Goal: Information Seeking & Learning: Learn about a topic

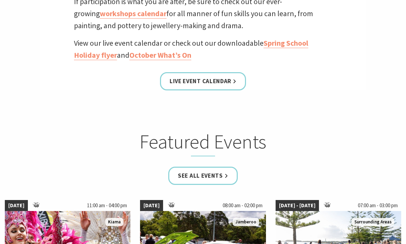
scroll to position [308, 0]
click at [220, 76] on link "Live Event Calendar" at bounding box center [203, 81] width 86 height 18
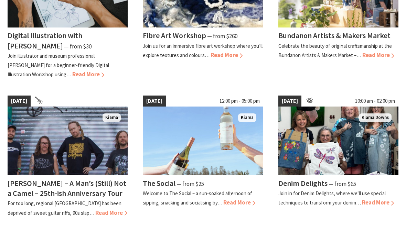
scroll to position [561, 0]
click at [36, 244] on link "Next" at bounding box center [36, 248] width 19 height 8
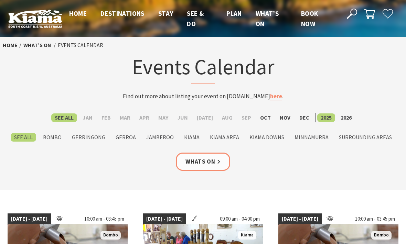
scroll to position [583, 0]
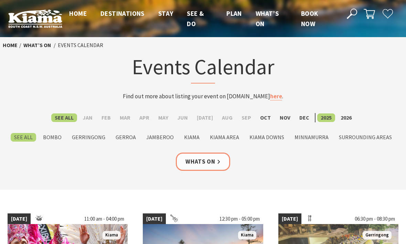
click at [93, 134] on label "Gerringong" at bounding box center [88, 137] width 40 height 9
click at [0, 0] on input "Gerringong" at bounding box center [0, 0] width 0 height 0
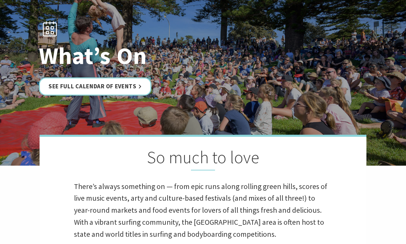
scroll to position [52, 0]
